Goal: Task Accomplishment & Management: Use online tool/utility

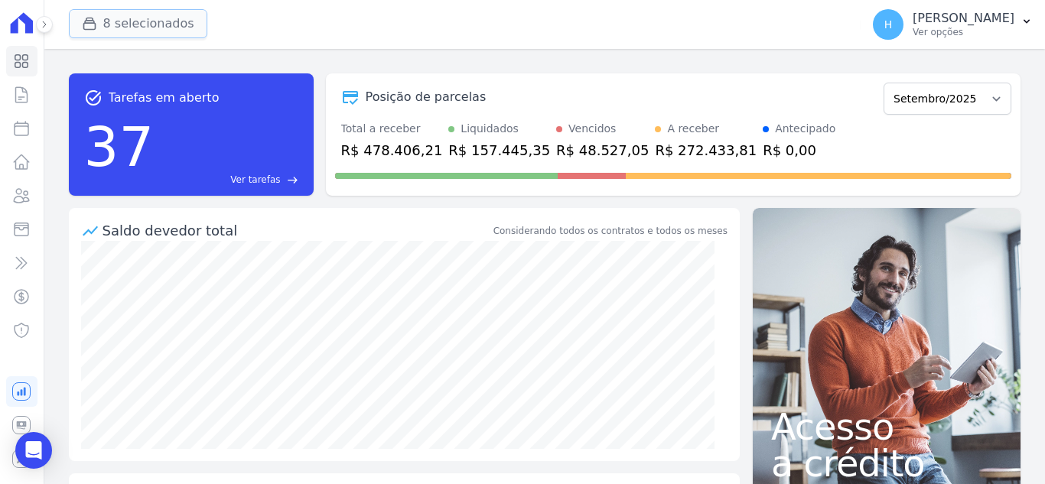
click at [99, 24] on div "button" at bounding box center [92, 23] width 21 height 15
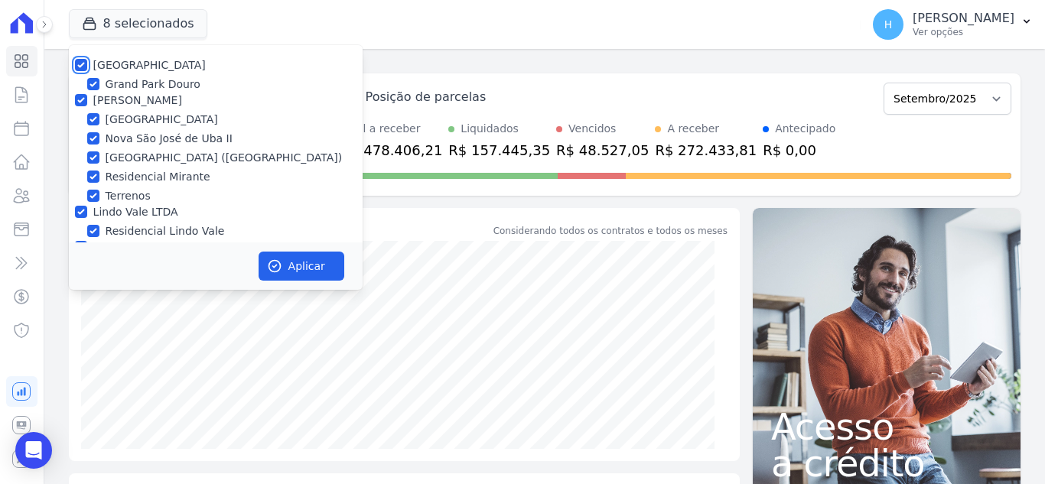
click at [75, 63] on input "[GEOGRAPHIC_DATA]" at bounding box center [81, 65] width 12 height 12
checkbox input "false"
click at [75, 95] on input "[PERSON_NAME]" at bounding box center [81, 100] width 12 height 12
checkbox input "false"
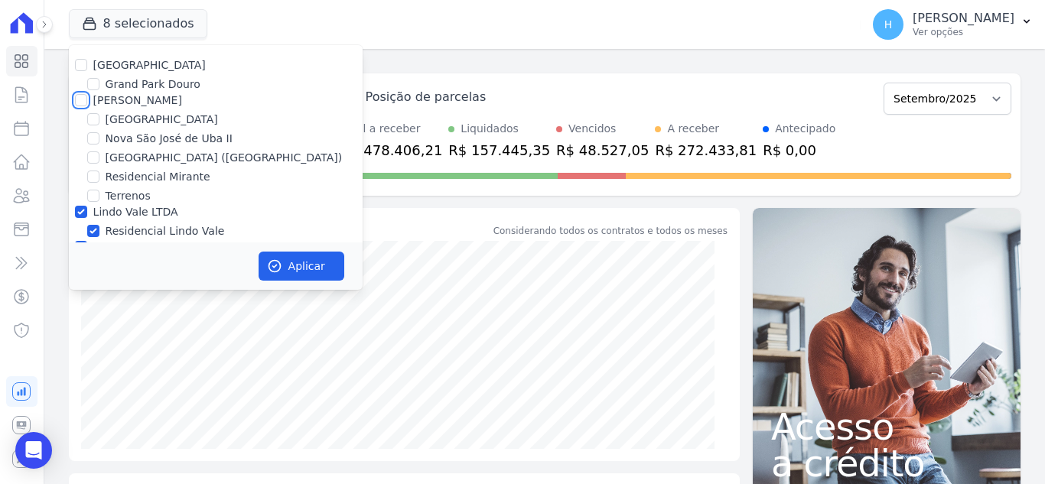
checkbox input "false"
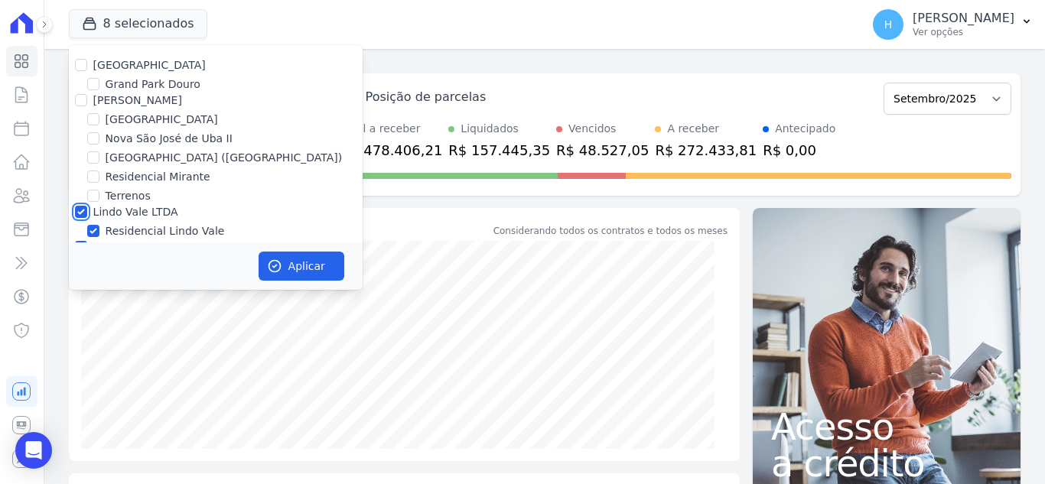
click at [83, 210] on input "Lindo Vale LTDA" at bounding box center [81, 212] width 12 height 12
checkbox input "false"
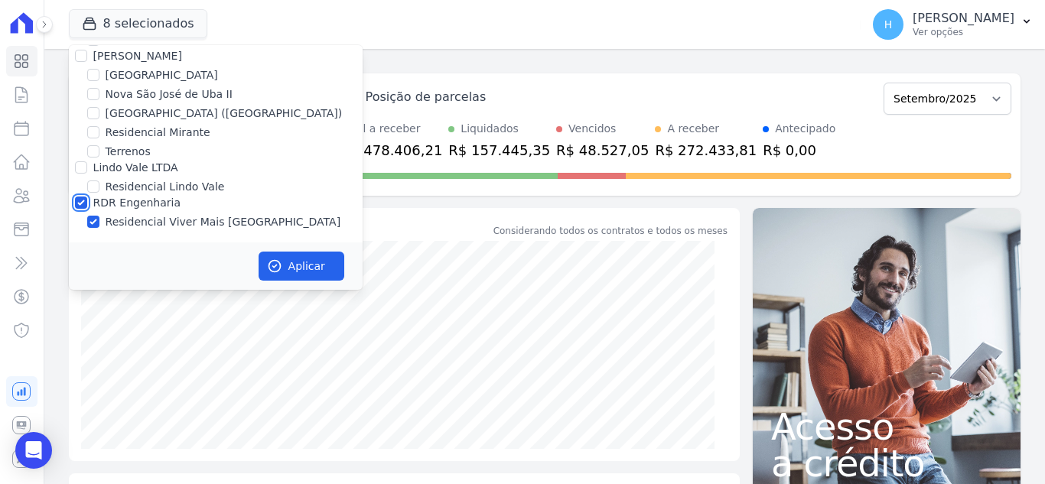
click at [80, 203] on input "RDR Engenharia" at bounding box center [81, 203] width 12 height 12
checkbox input "false"
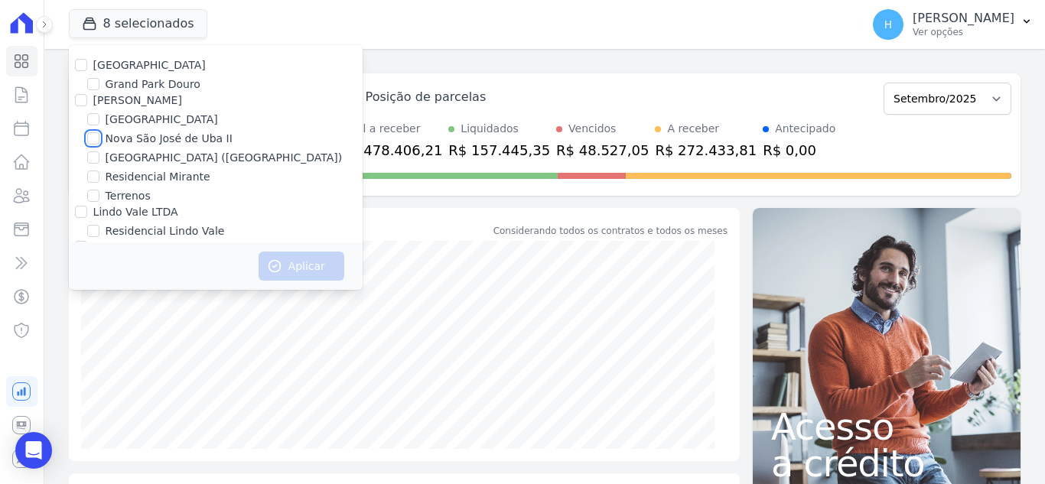
click at [92, 141] on input "Nova São José de Uba II" at bounding box center [93, 138] width 12 height 12
checkbox input "true"
click at [291, 266] on button "Aplicar" at bounding box center [302, 266] width 86 height 29
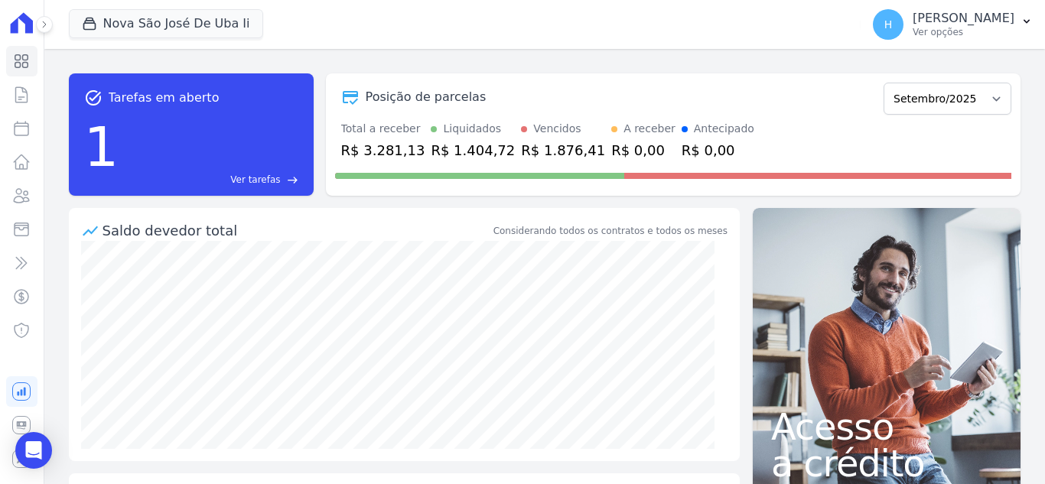
click at [437, 50] on div "task_alt Tarefas em aberto 1 Ver tarefas east Posição de parcelas Janeiro/2023 …" at bounding box center [544, 266] width 1000 height 435
click at [998, 29] on p "Ver opções" at bounding box center [964, 32] width 102 height 12
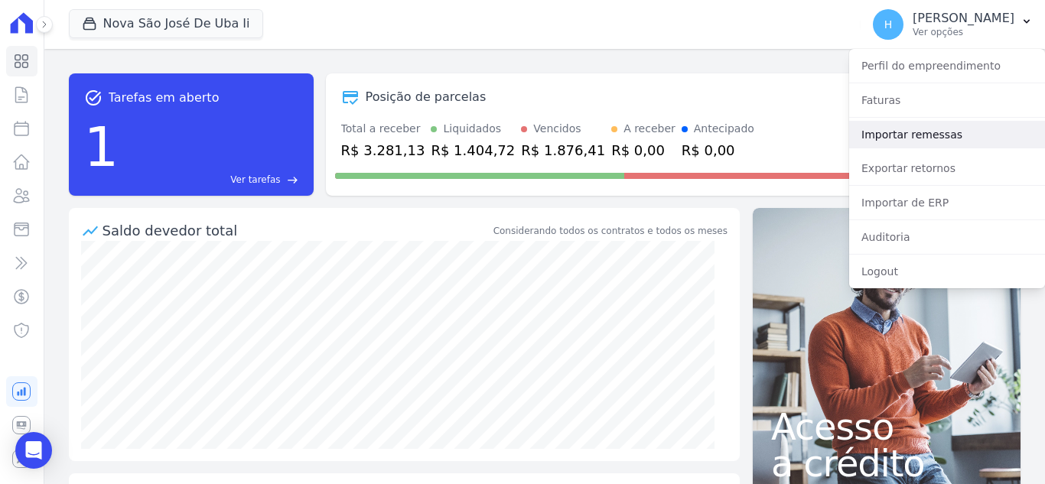
click at [926, 135] on link "Importar remessas" at bounding box center [947, 135] width 196 height 28
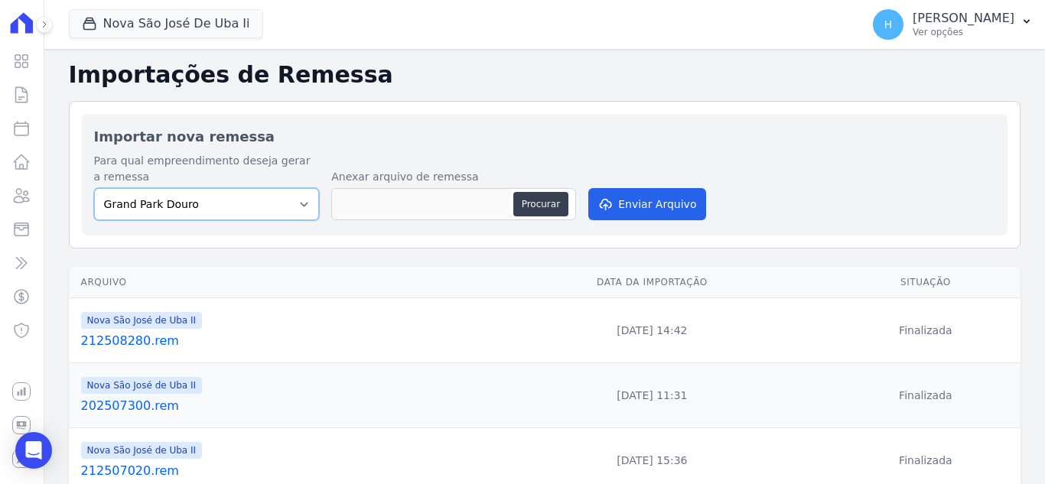
click at [210, 207] on select "[GEOGRAPHIC_DATA] Douro [GEOGRAPHIC_DATA] [GEOGRAPHIC_DATA] ([GEOGRAPHIC_DATA])…" at bounding box center [207, 204] width 226 height 32
select select "31c05417-4554-4ef9-8d01-470d31434fa8"
click at [94, 188] on select "[GEOGRAPHIC_DATA] Douro [GEOGRAPHIC_DATA] [GEOGRAPHIC_DATA] ([GEOGRAPHIC_DATA])…" at bounding box center [207, 204] width 226 height 32
click at [530, 203] on button "Procurar" at bounding box center [540, 204] width 55 height 24
type input "202509290.rem"
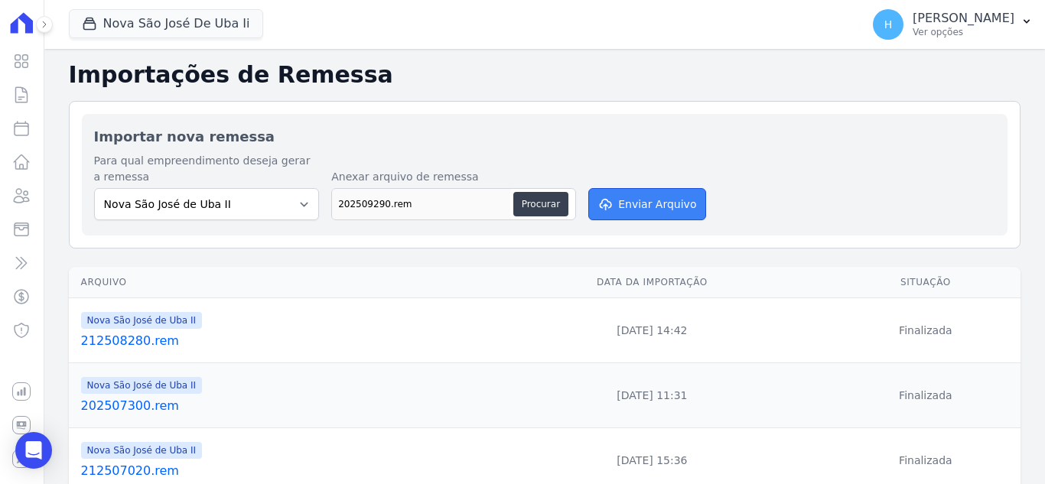
click at [640, 194] on button "Enviar Arquivo" at bounding box center [647, 204] width 118 height 32
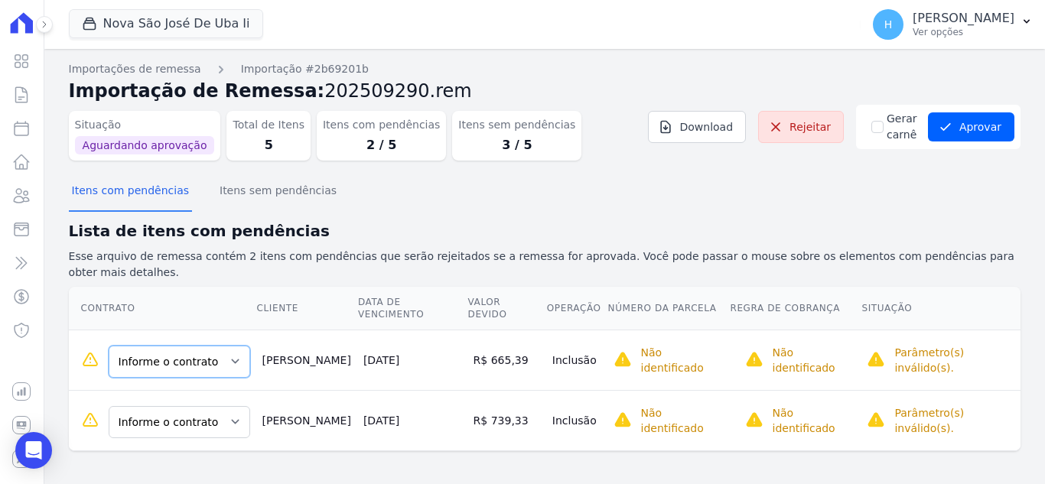
click at [219, 346] on select "Informe o contrato Qda 00P Lt 001 Qda 00P Lt 002" at bounding box center [180, 362] width 142 height 32
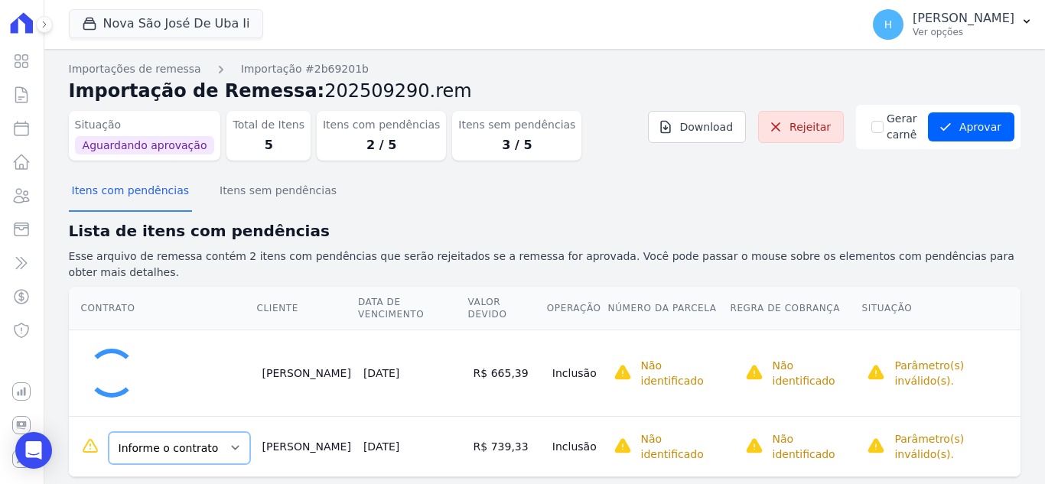
click at [219, 432] on select "Informe o contrato Qda 00P Lt 001 Qda 00P Lt 002" at bounding box center [180, 448] width 142 height 32
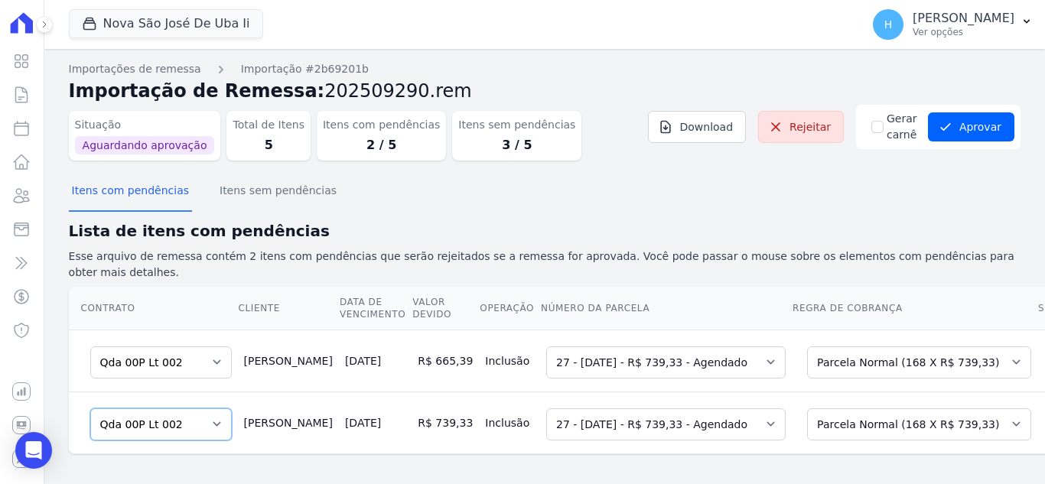
click at [185, 412] on select "Informe o contrato Qda 00P Lt 001 Qda 00P Lt 002" at bounding box center [161, 424] width 142 height 32
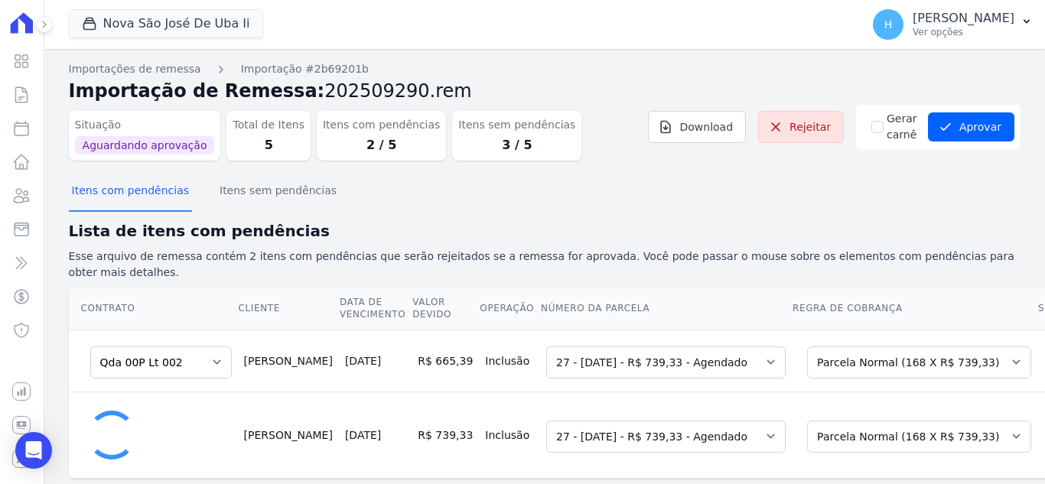
select select "0"
select select "none"
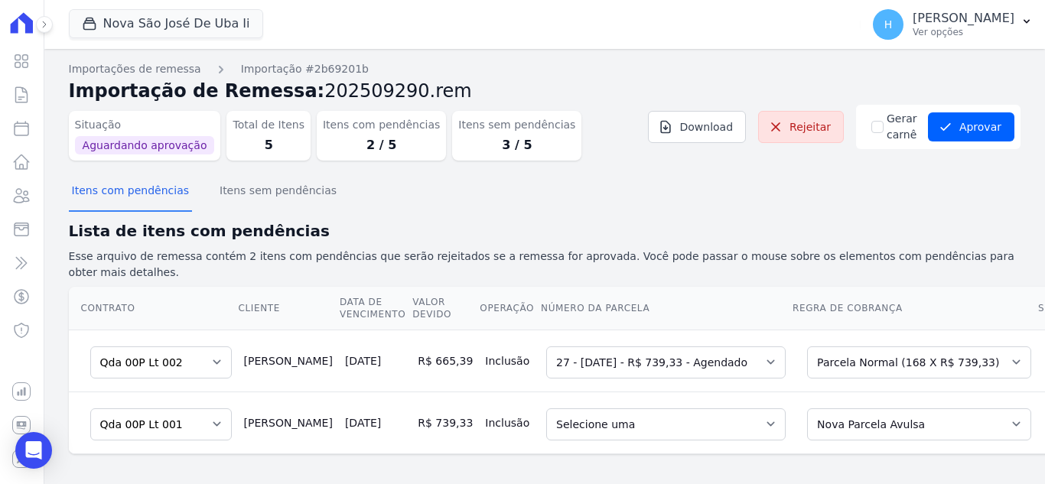
click at [368, 225] on h2 "Lista de itens com pendências" at bounding box center [545, 231] width 952 height 23
click at [978, 29] on p "Ver opções" at bounding box center [964, 32] width 102 height 12
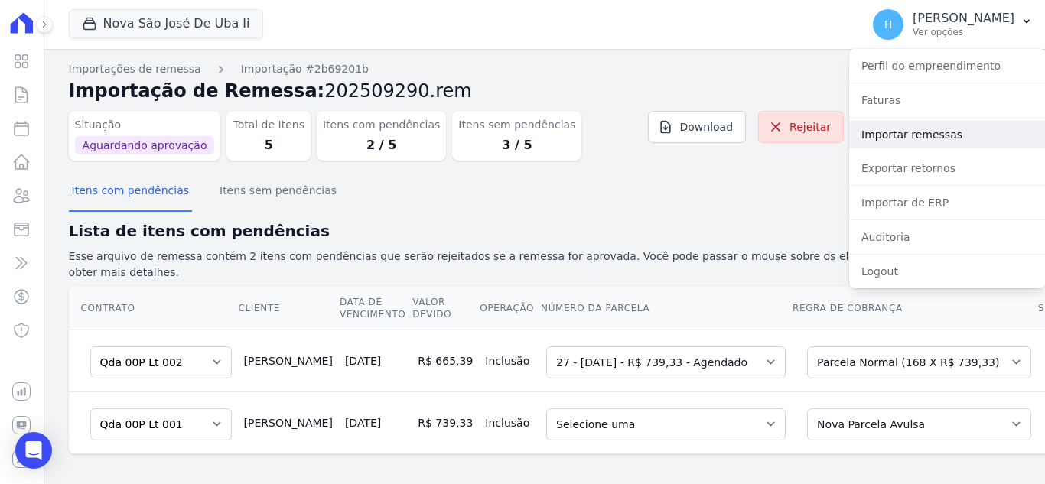
click at [930, 142] on link "Importar remessas" at bounding box center [947, 135] width 196 height 28
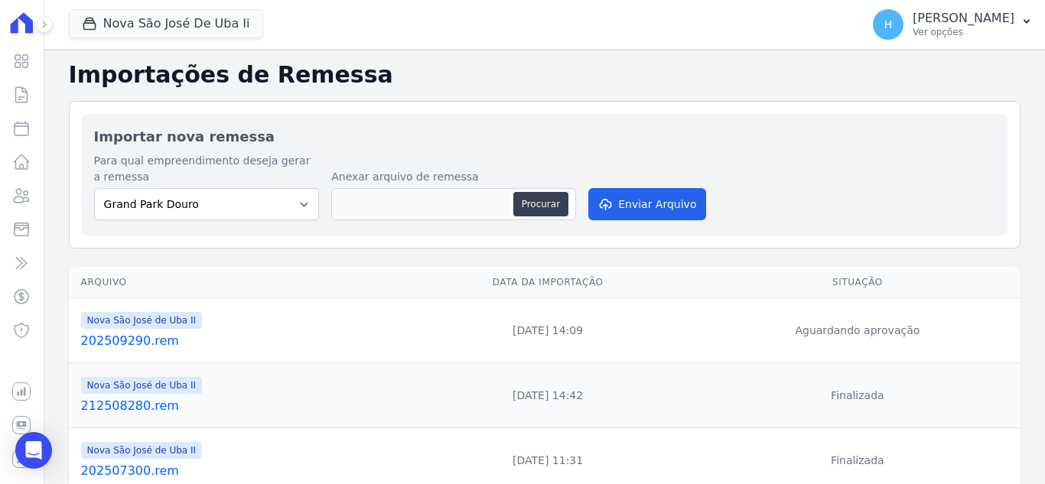
click at [135, 340] on link "202509290.rem" at bounding box center [238, 341] width 314 height 18
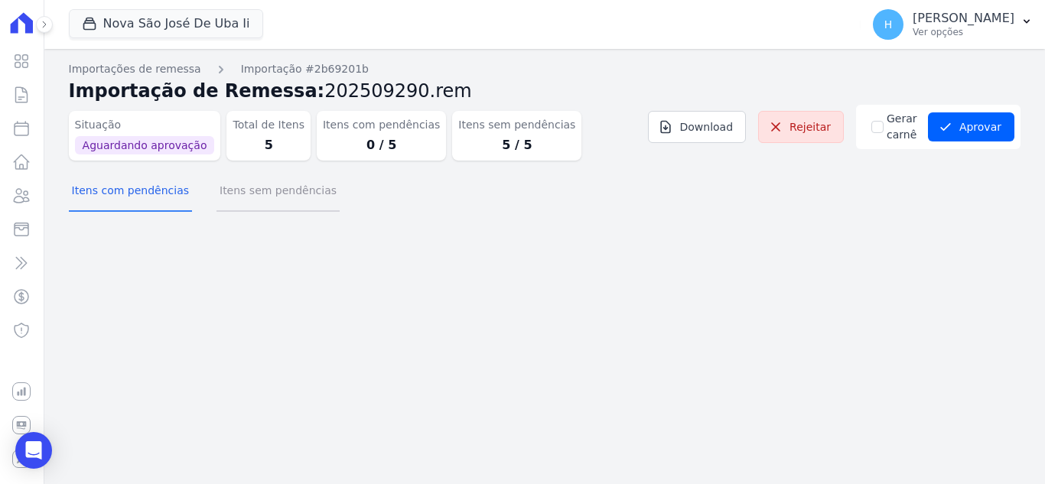
click at [285, 204] on button "Itens sem pendências" at bounding box center [277, 192] width 123 height 40
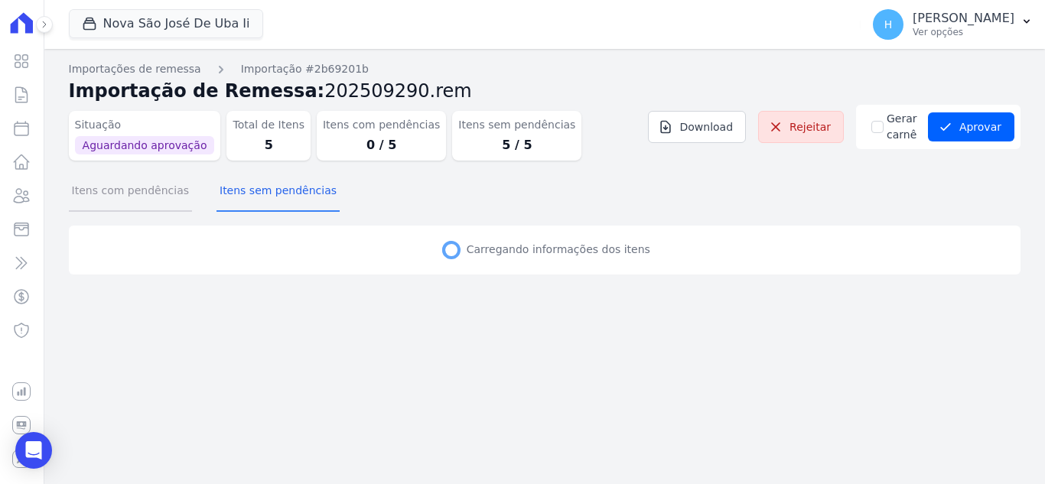
click at [127, 192] on button "Itens com pendências" at bounding box center [130, 192] width 123 height 40
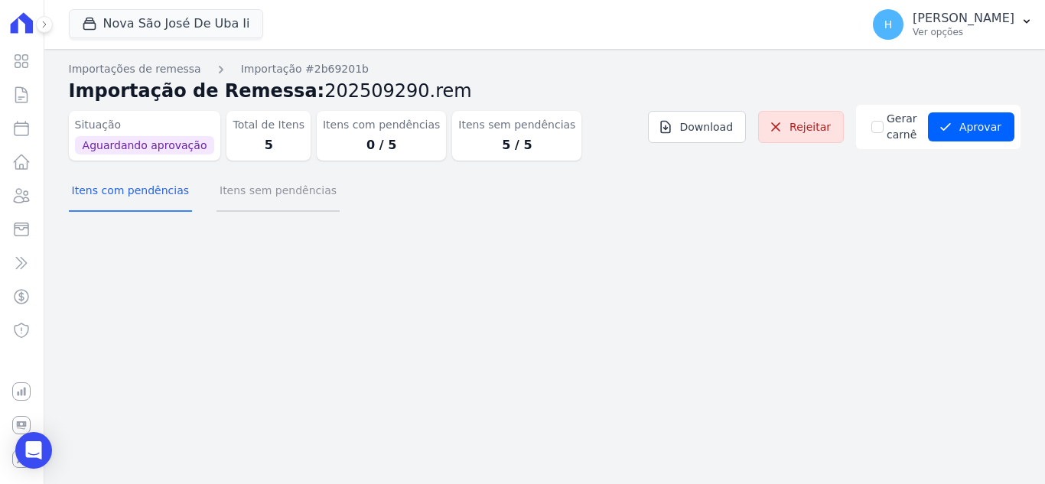
click at [252, 199] on button "Itens sem pendências" at bounding box center [277, 192] width 123 height 40
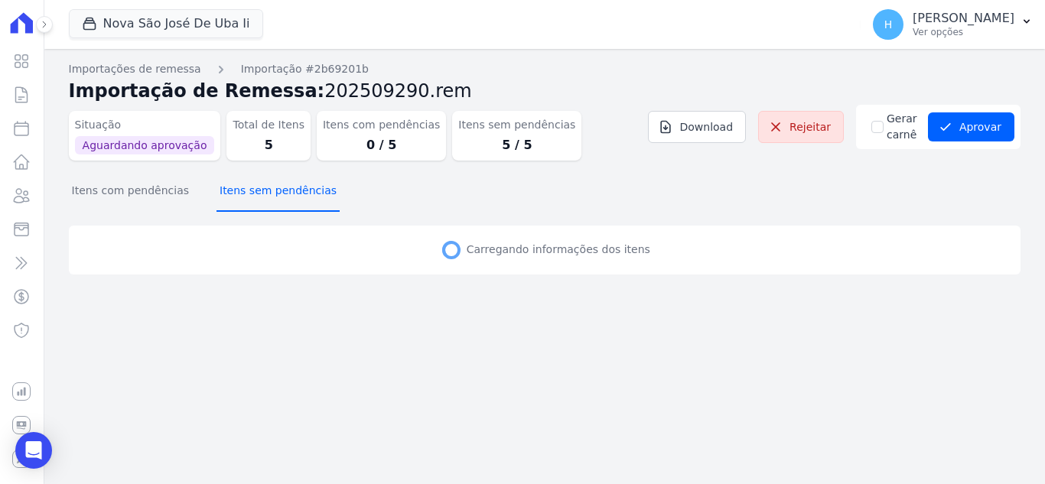
select select "none"
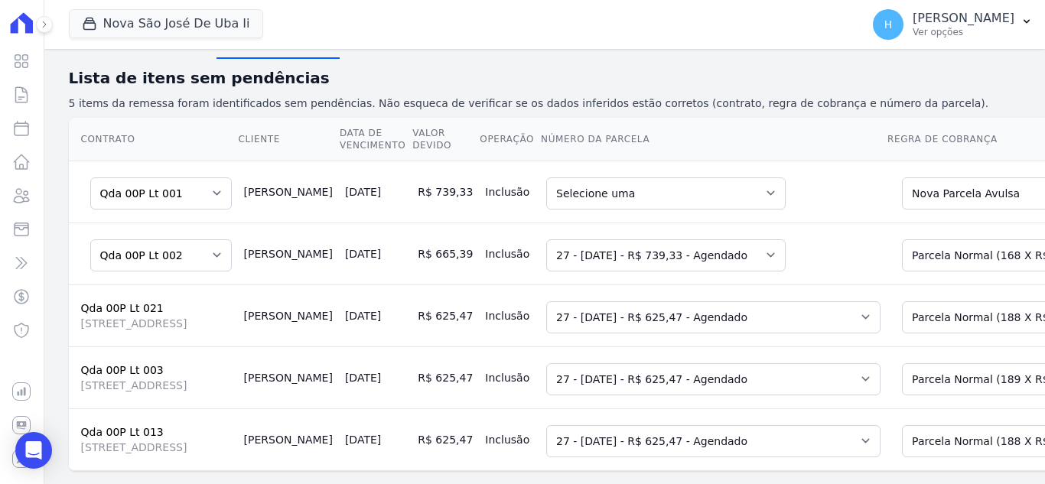
scroll to position [190, 0]
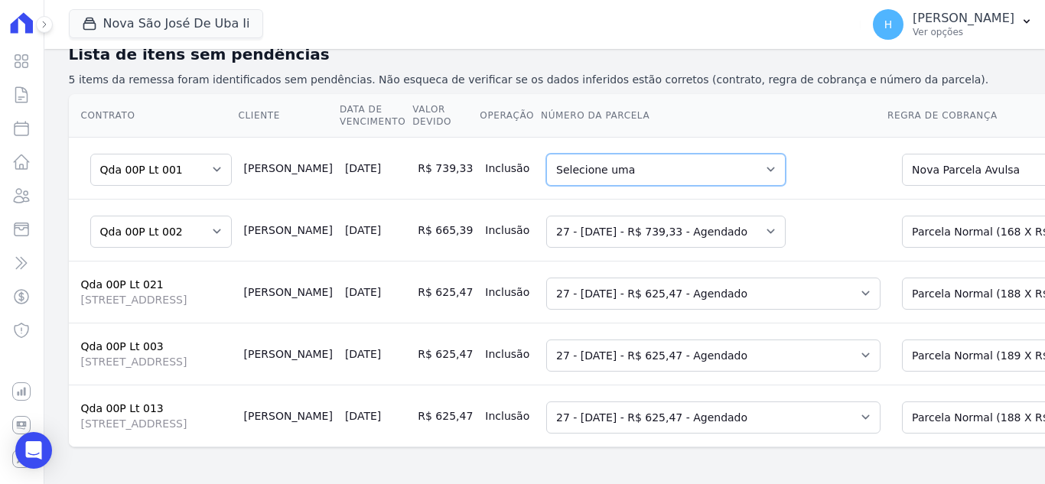
click at [623, 159] on select "Selecione uma 27 - [DATE] - R$ 739,33 - Agendado 28 - [DATE] - R$ 739,33 - Agen…" at bounding box center [665, 170] width 239 height 32
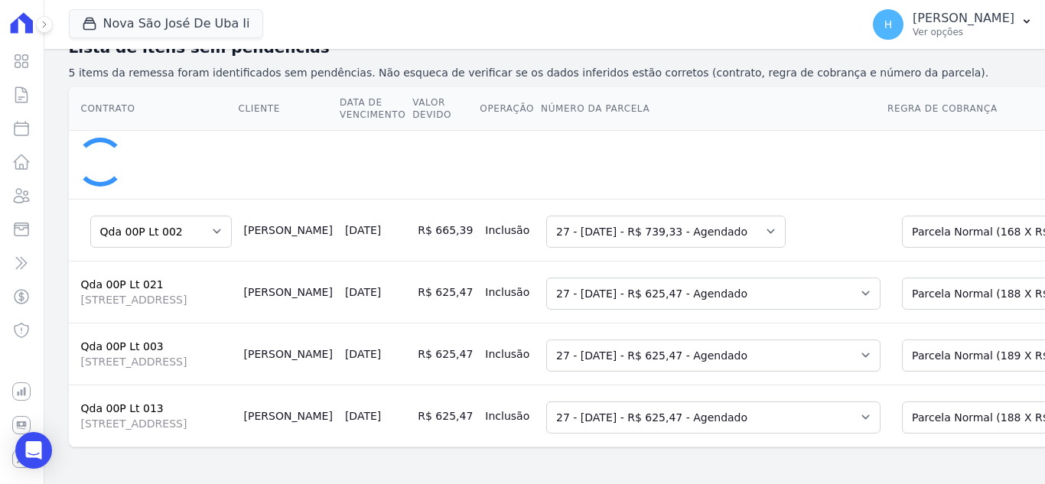
select select "none"
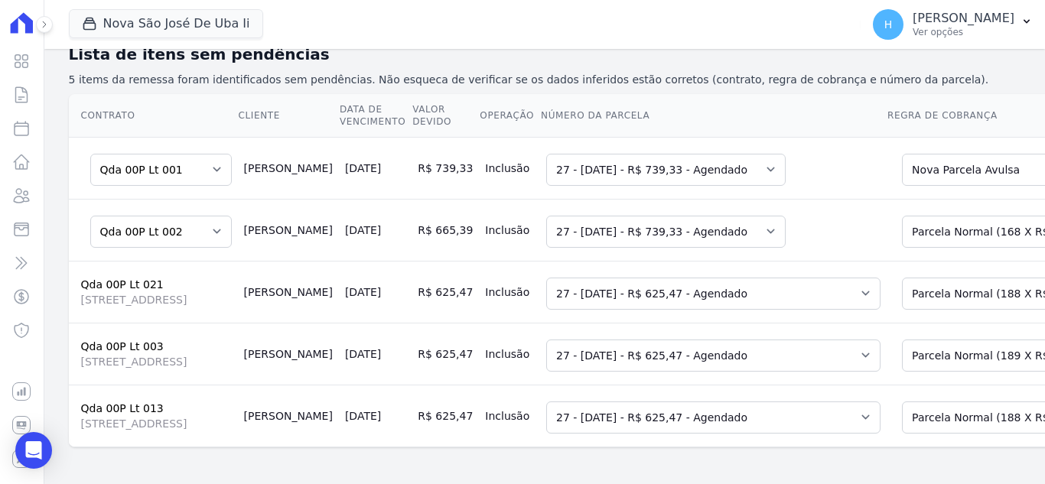
scroll to position [0, 0]
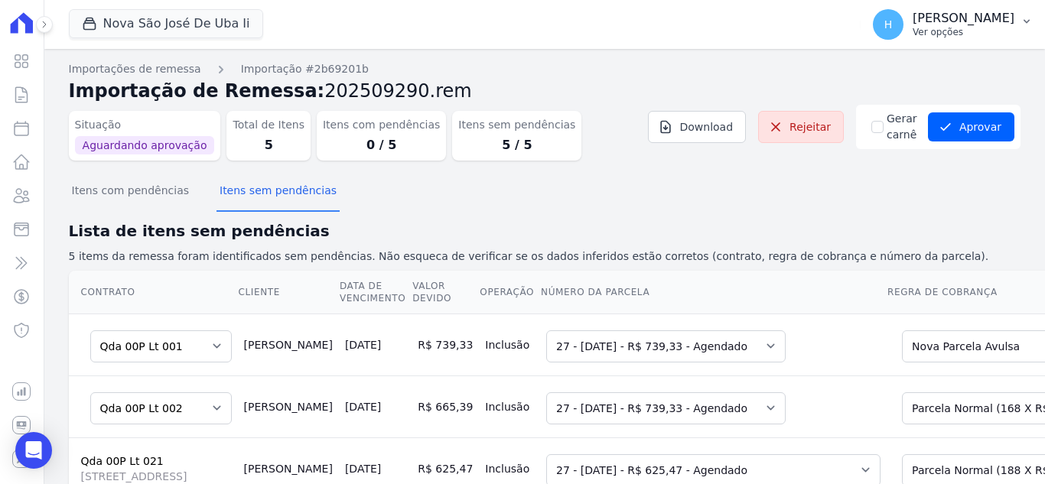
click at [961, 37] on p "Ver opções" at bounding box center [964, 32] width 102 height 12
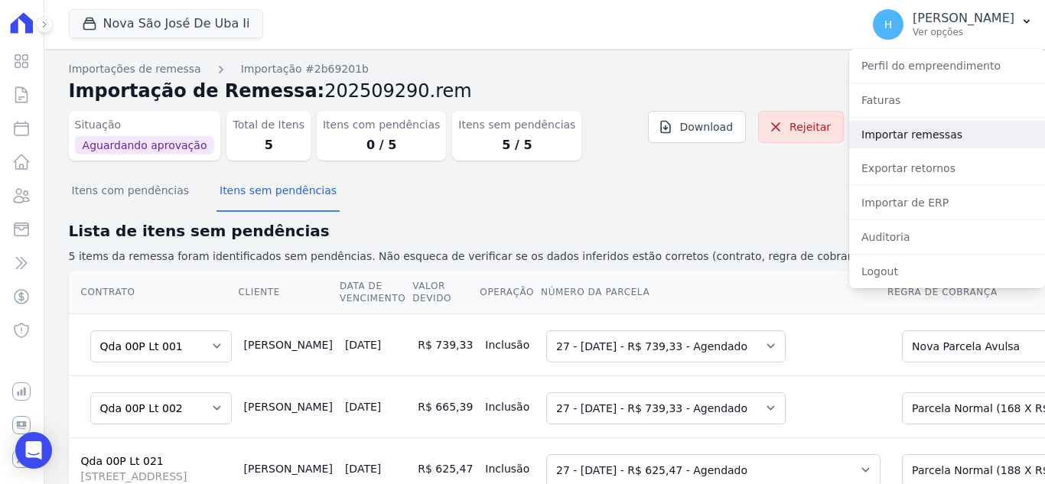
click at [937, 127] on link "Importar remessas" at bounding box center [947, 135] width 196 height 28
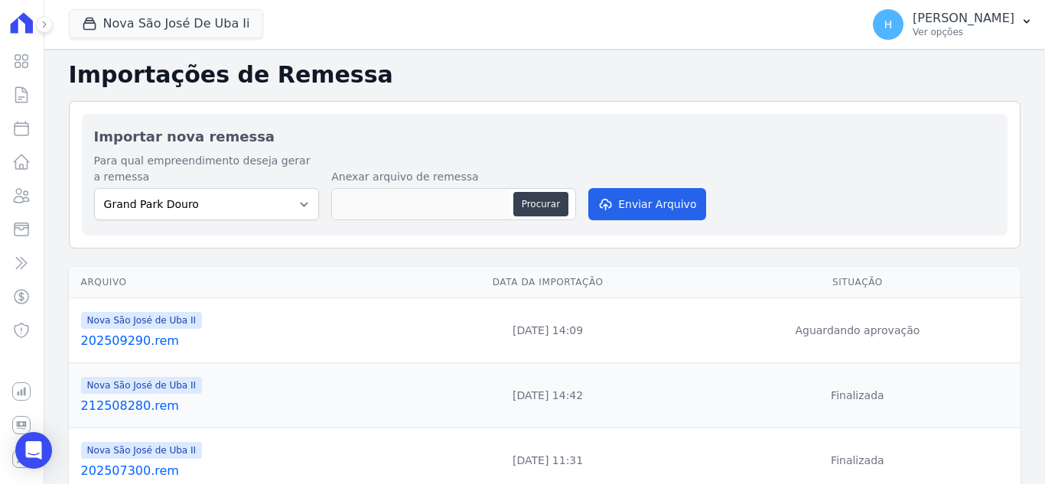
click at [142, 340] on link "202509290.rem" at bounding box center [238, 341] width 314 height 18
select select "none"
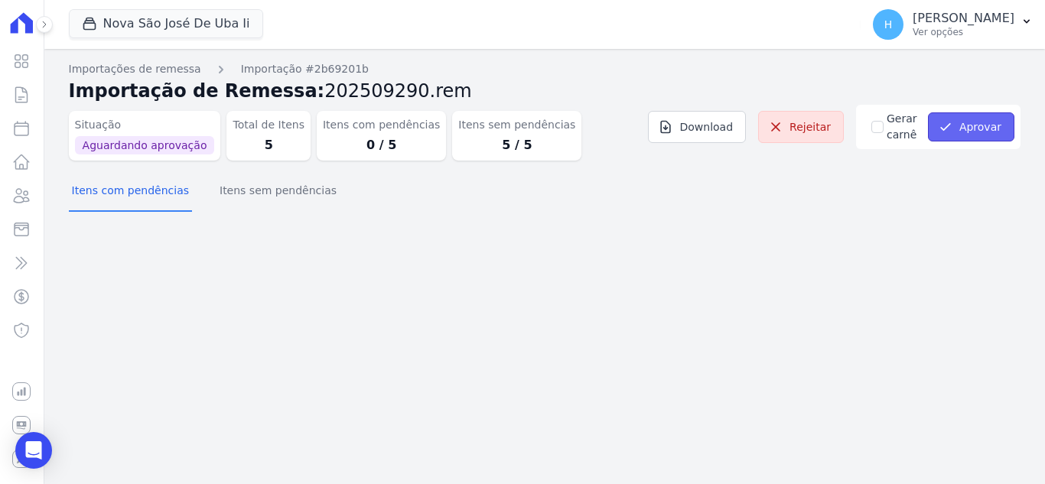
click at [971, 135] on button "Aprovar" at bounding box center [971, 126] width 86 height 29
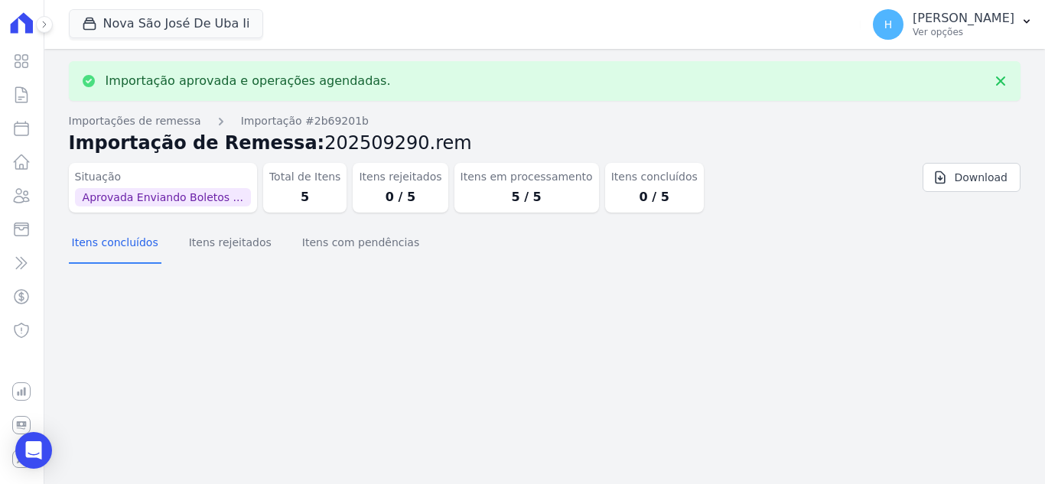
click at [670, 41] on div "Nova São José De Uba Ii [GEOGRAPHIC_DATA] [GEOGRAPHIC_DATA] JG Freitas [GEOGRAP…" at bounding box center [462, 24] width 786 height 50
click at [981, 15] on p "[PERSON_NAME]" at bounding box center [964, 18] width 102 height 15
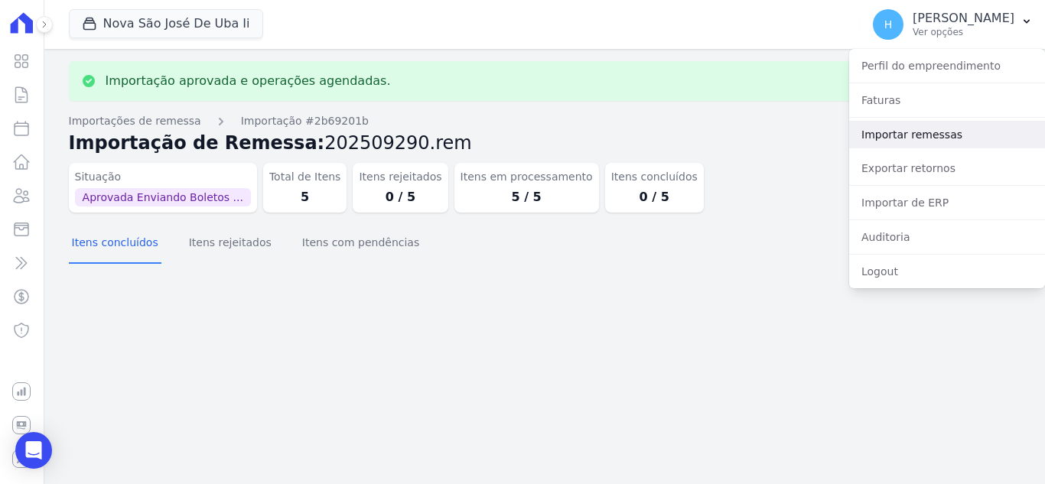
click at [938, 135] on link "Importar remessas" at bounding box center [947, 135] width 196 height 28
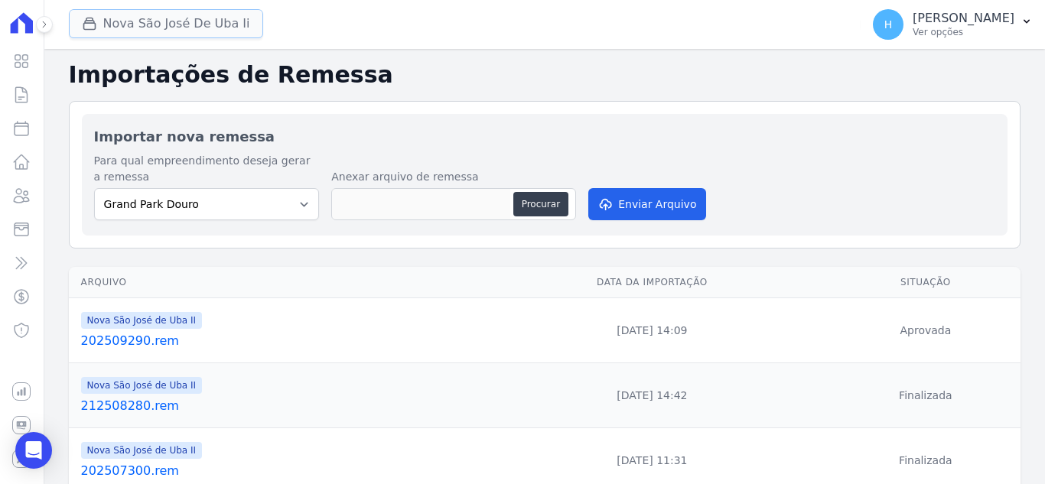
click at [162, 20] on button "Nova São José De Uba Ii" at bounding box center [166, 23] width 194 height 29
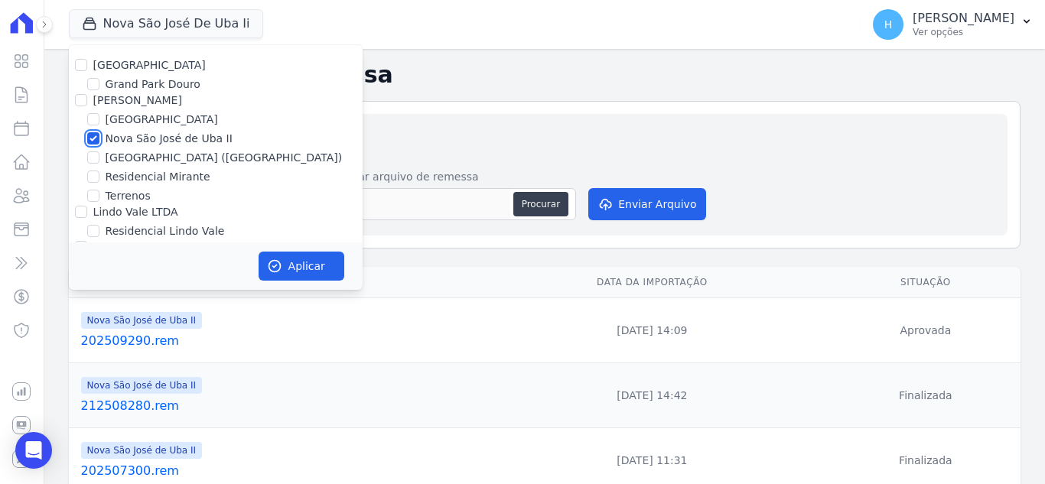
click at [90, 142] on input "Nova São José de Uba II" at bounding box center [93, 138] width 12 height 12
checkbox input "false"
click at [92, 200] on input "Terrenos" at bounding box center [93, 196] width 12 height 12
checkbox input "true"
click at [287, 264] on button "Aplicar" at bounding box center [302, 266] width 86 height 29
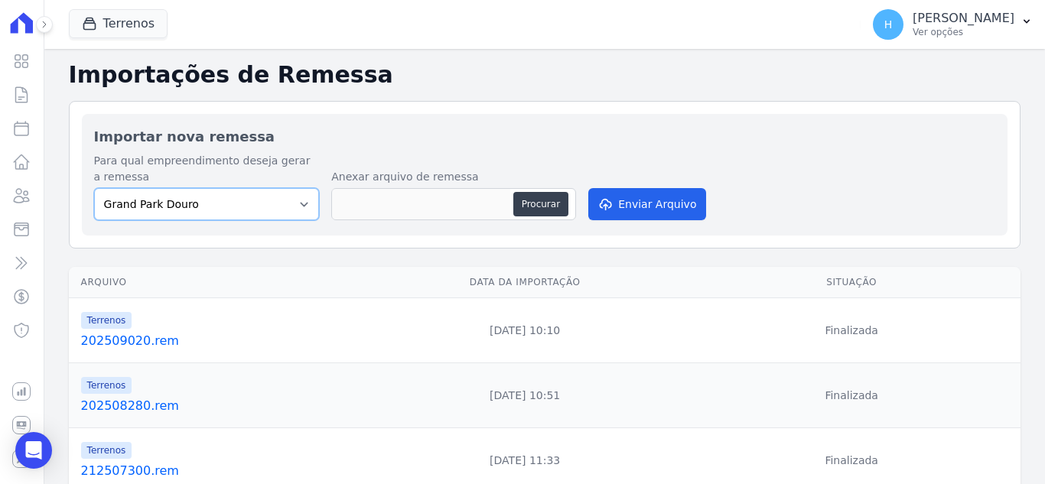
click at [262, 197] on select "[GEOGRAPHIC_DATA] Douro [GEOGRAPHIC_DATA] [GEOGRAPHIC_DATA] ([GEOGRAPHIC_DATA])…" at bounding box center [207, 204] width 226 height 32
select select "334b85b4-cb93-4621-9dac-d72dedc5ef40"
click at [94, 188] on select "[GEOGRAPHIC_DATA] Douro [GEOGRAPHIC_DATA] [GEOGRAPHIC_DATA] ([GEOGRAPHIC_DATA])…" at bounding box center [207, 204] width 226 height 32
click at [467, 146] on h2 "Importar nova remessa" at bounding box center [544, 136] width 901 height 21
click at [541, 220] on div "Anexar arquivo de remessa Procurar" at bounding box center [453, 196] width 245 height 54
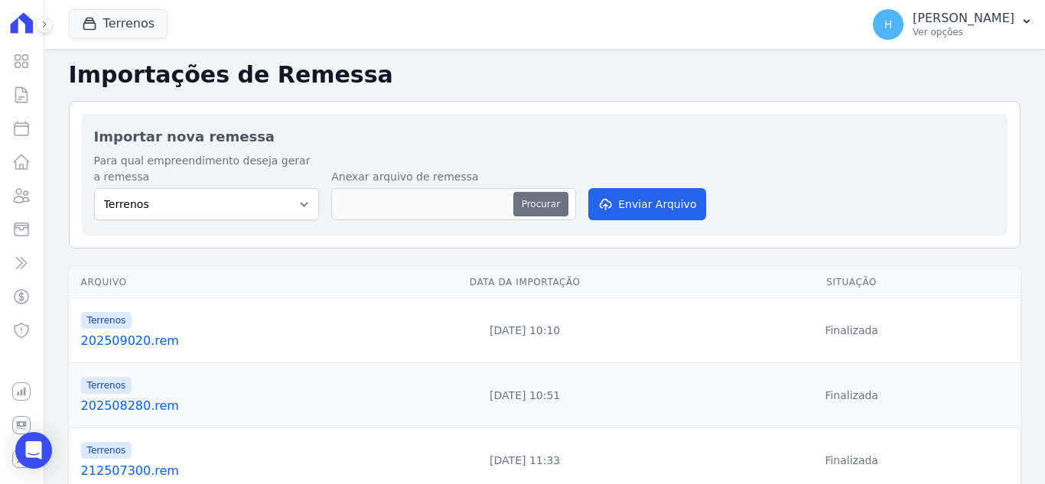
click at [540, 207] on button "Procurar" at bounding box center [540, 204] width 55 height 24
type input "212509290.rem"
click at [633, 194] on button "Enviar Arquivo" at bounding box center [647, 204] width 118 height 32
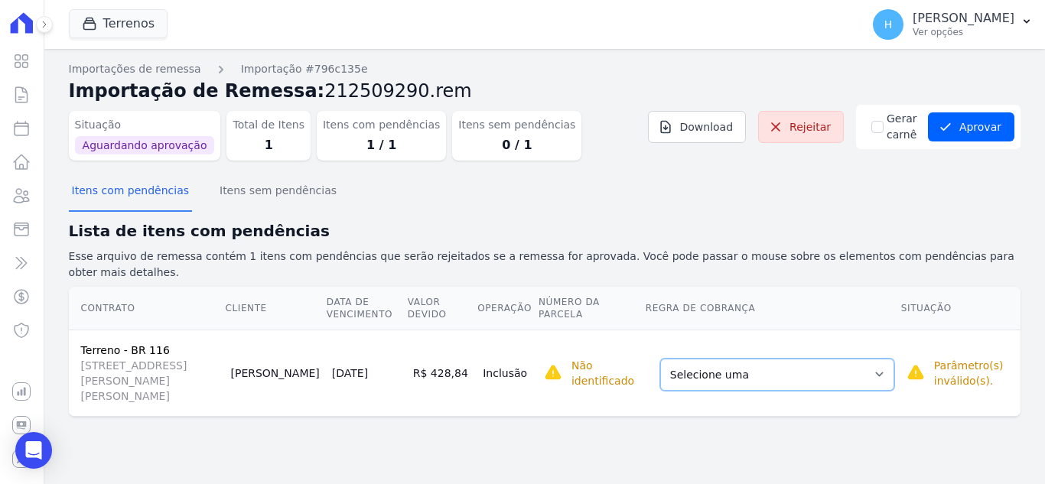
click at [779, 359] on select "Selecione uma Nova Parcela Avulsa Parcela Avulsa Existente Intercalada (9 X R$ …" at bounding box center [777, 375] width 234 height 32
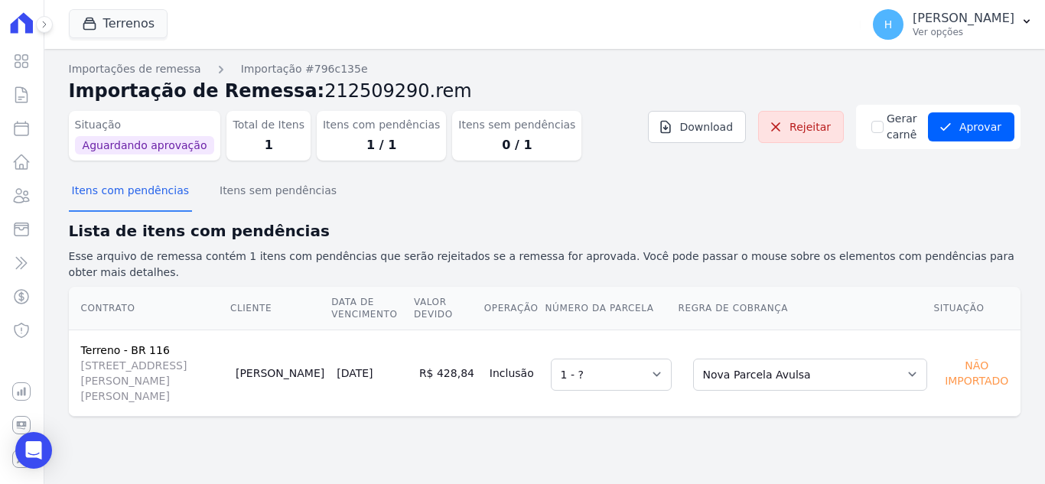
click at [764, 217] on section "Itens com pendências Itens sem pendências Lista de itens com pendências Esse ar…" at bounding box center [545, 295] width 952 height 244
click at [999, 17] on p "[PERSON_NAME]" at bounding box center [964, 18] width 102 height 15
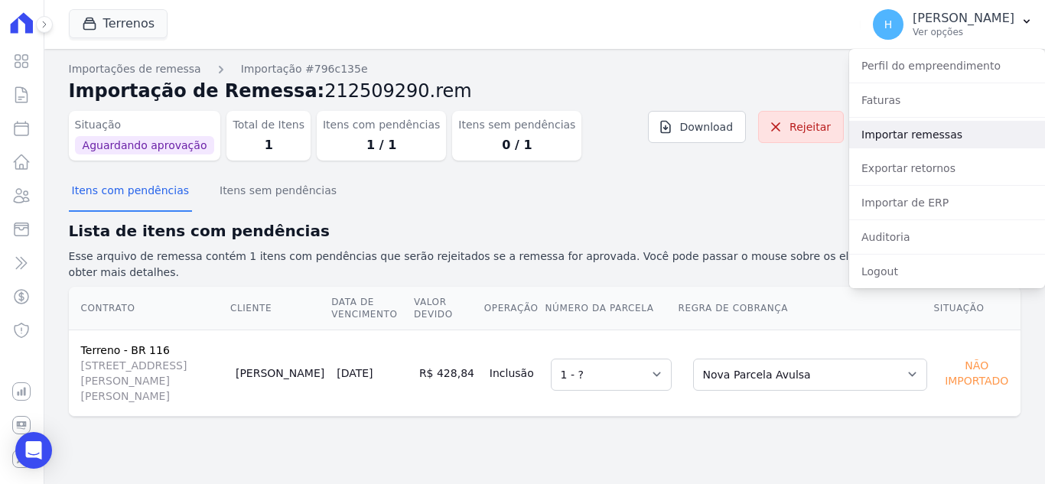
click at [923, 137] on link "Importar remessas" at bounding box center [947, 135] width 196 height 28
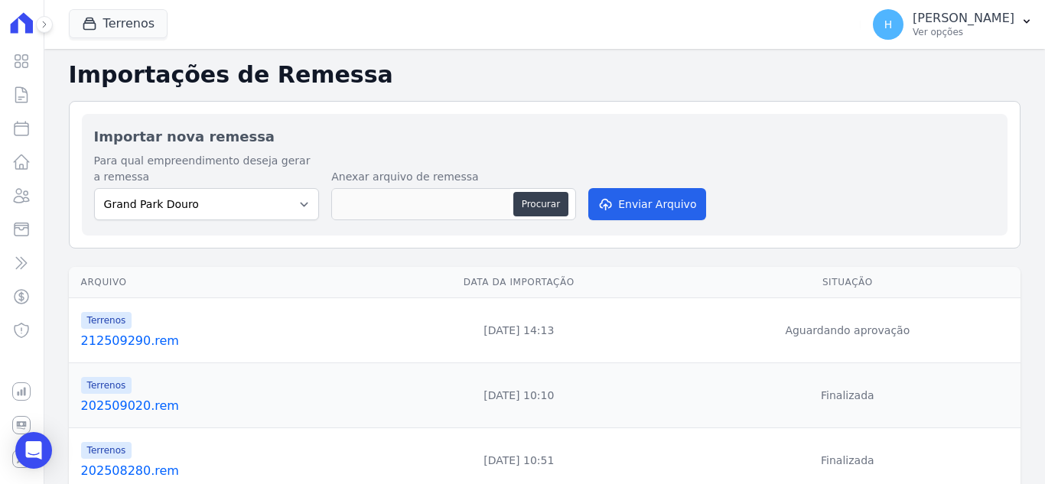
click at [129, 336] on link "212509290.rem" at bounding box center [219, 341] width 276 height 18
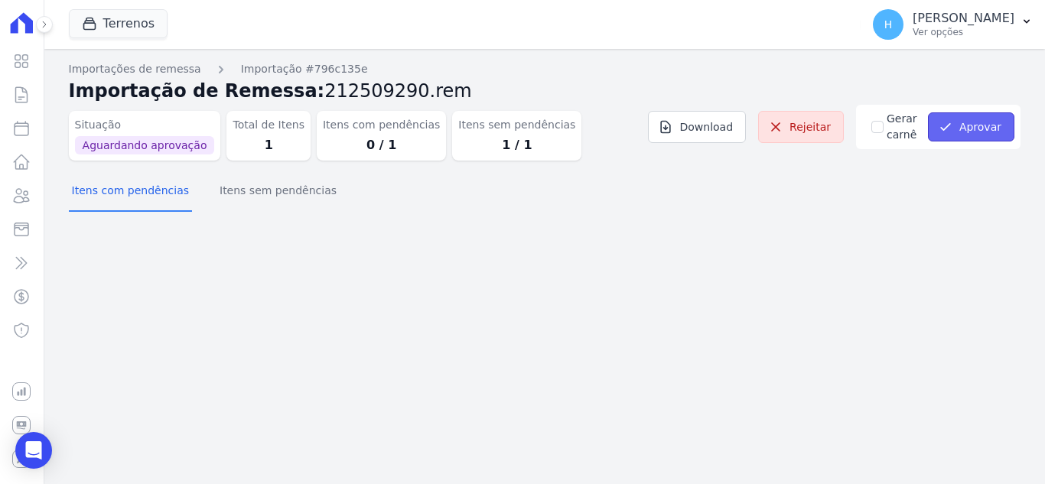
click at [994, 129] on button "Aprovar" at bounding box center [971, 126] width 86 height 29
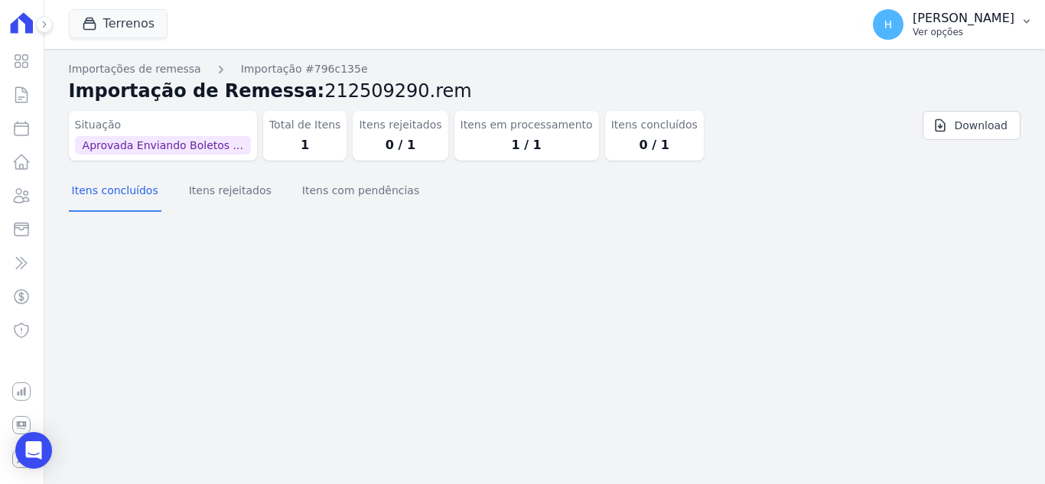
click at [967, 37] on p "Ver opções" at bounding box center [964, 32] width 102 height 12
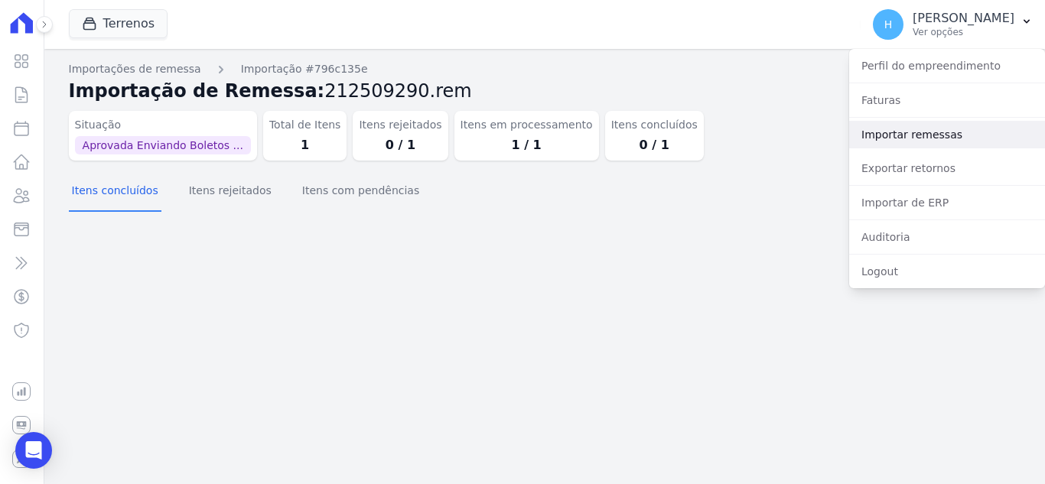
click at [936, 121] on link "Importar remessas" at bounding box center [947, 135] width 196 height 28
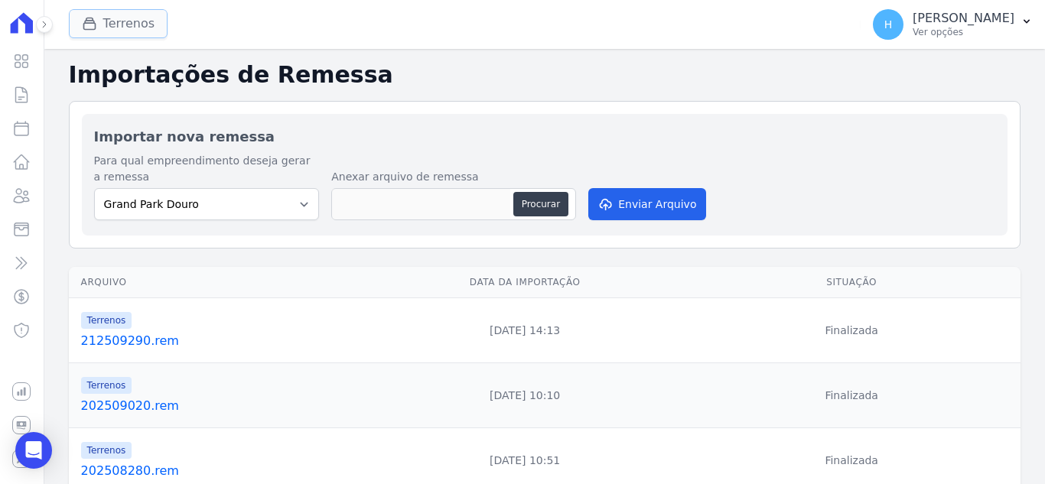
click at [90, 32] on button "Terrenos" at bounding box center [118, 23] width 99 height 29
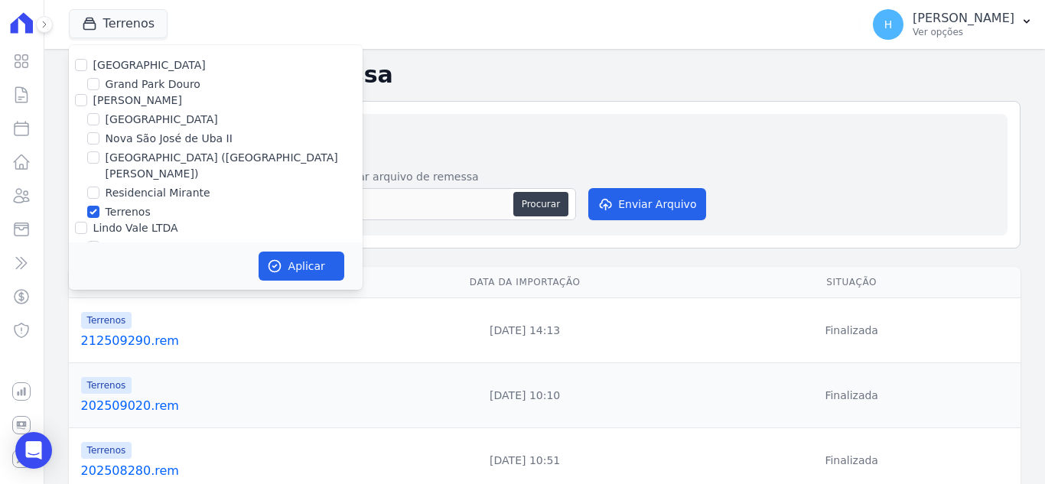
click at [497, 106] on div "Importar nova remessa Para qual empreendimento deseja gerar a remessa Grand Par…" at bounding box center [545, 175] width 952 height 148
